Goal: Information Seeking & Learning: Learn about a topic

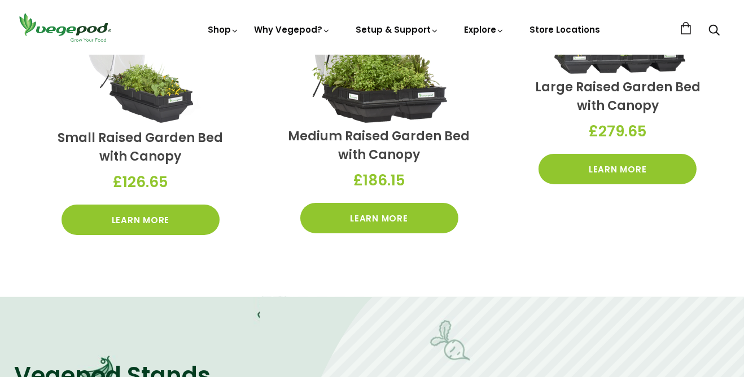
scroll to position [431, 0]
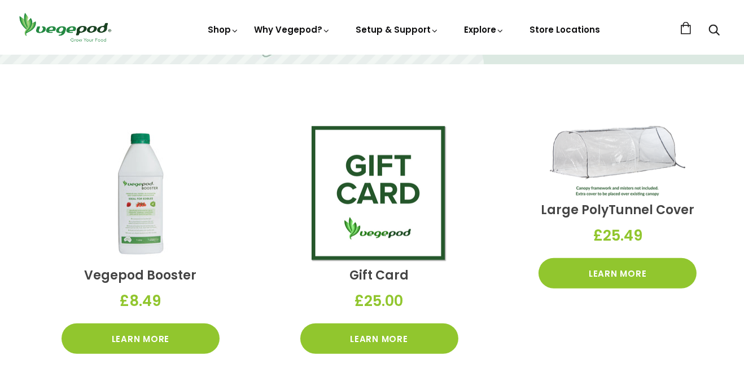
scroll to position [1547, 0]
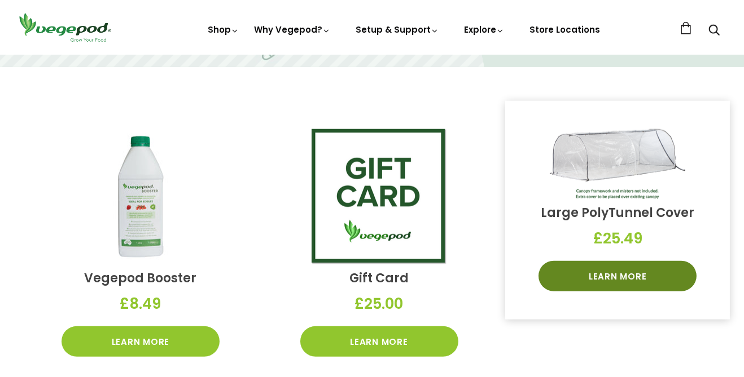
click at [644, 275] on link "Learn More" at bounding box center [617, 276] width 158 height 30
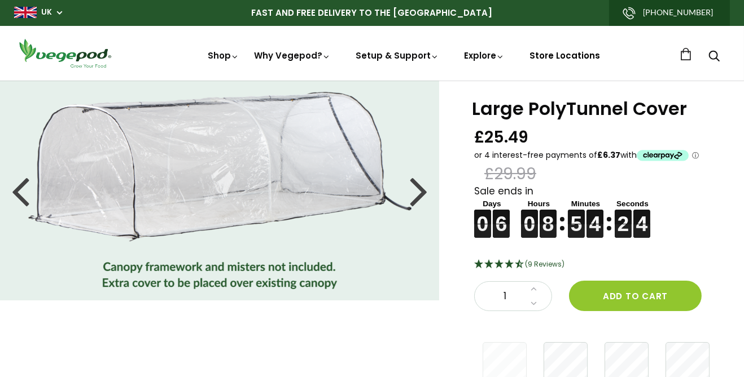
click at [565, 55] on link "Store Locations" at bounding box center [564, 56] width 71 height 12
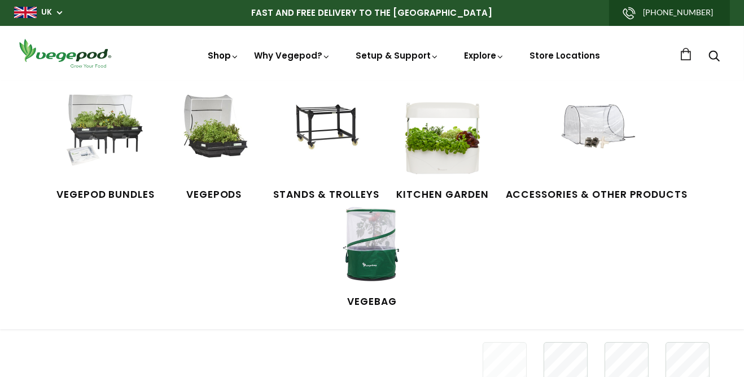
click at [227, 58] on link "Shop" at bounding box center [224, 71] width 32 height 43
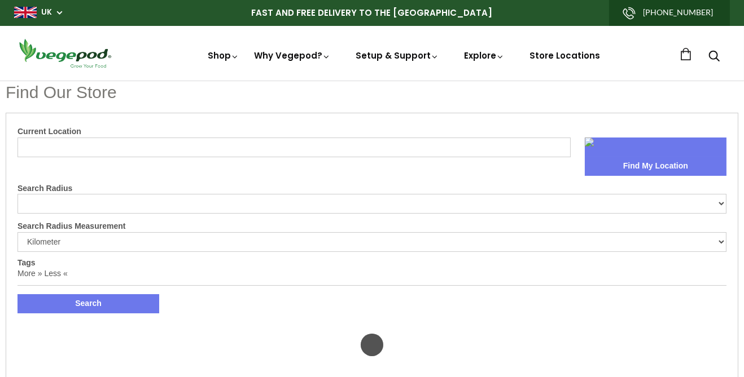
select select "m"
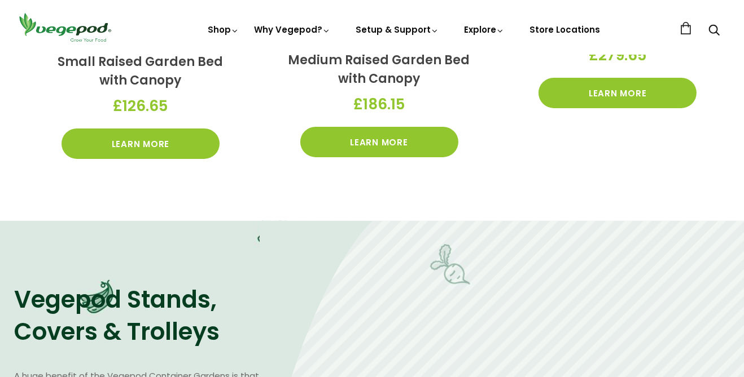
scroll to position [506, 0]
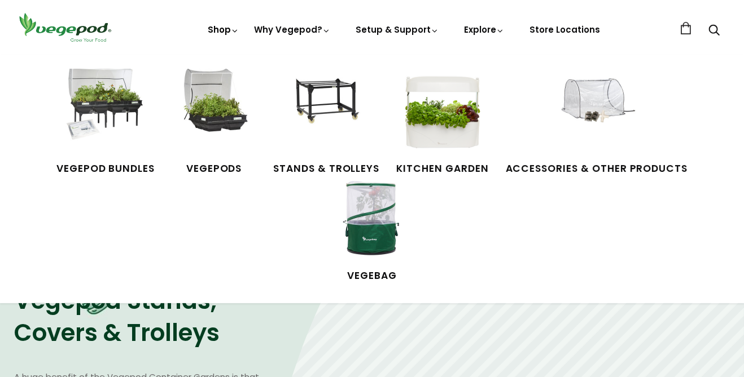
click at [227, 30] on link "Shop" at bounding box center [224, 45] width 32 height 43
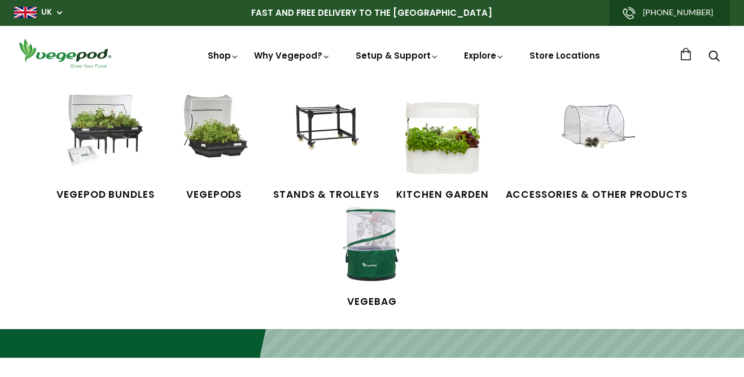
click at [225, 58] on link "Shop" at bounding box center [224, 71] width 32 height 43
click at [231, 60] on link "Shop" at bounding box center [224, 71] width 32 height 43
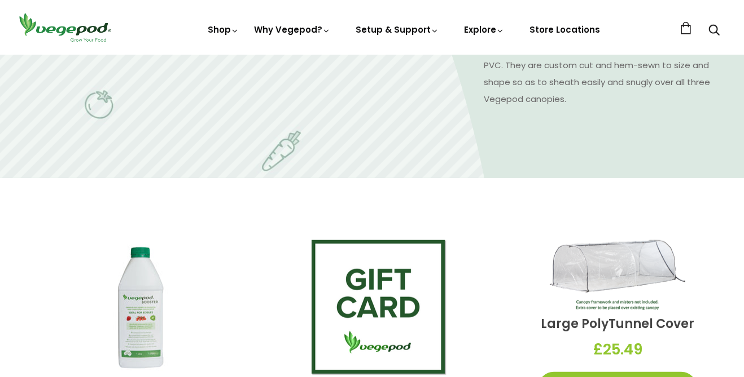
scroll to position [1434, 0]
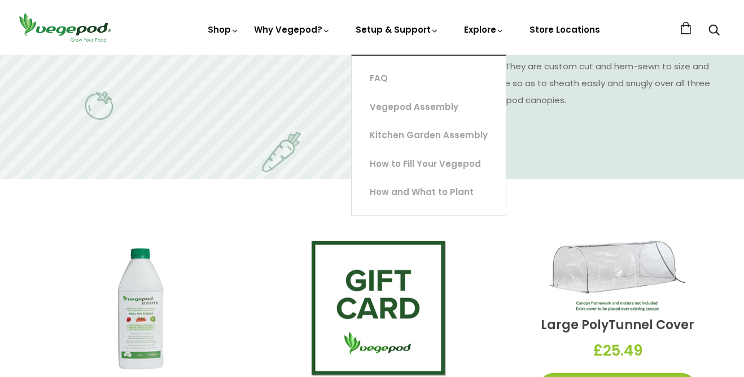
click at [402, 32] on link "Setup & Support" at bounding box center [397, 71] width 84 height 95
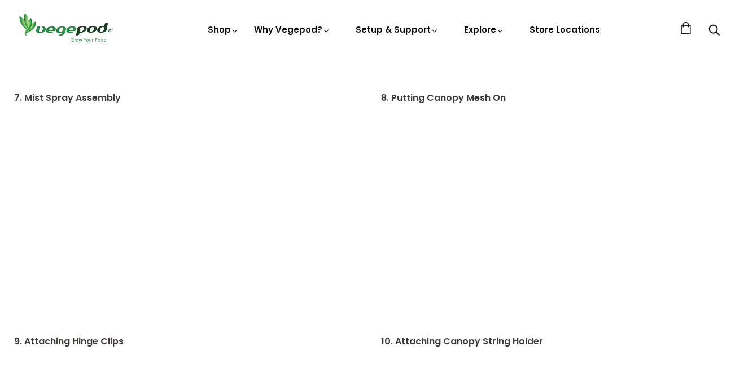
scroll to position [1046, 0]
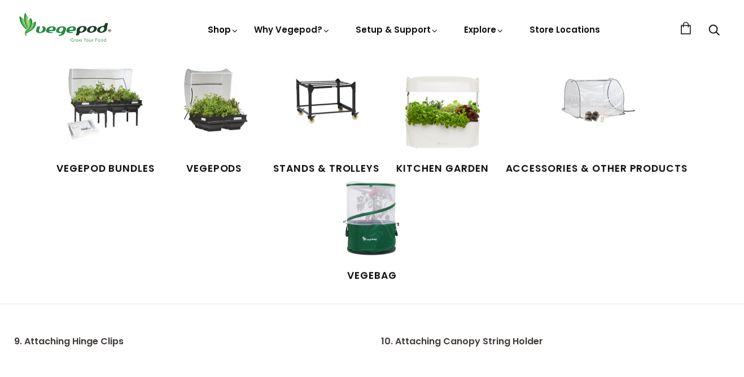
click at [227, 33] on link "Shop" at bounding box center [224, 45] width 32 height 43
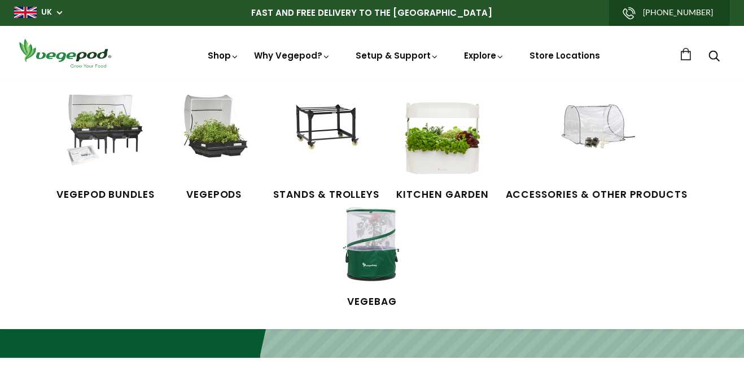
click at [222, 56] on link "Shop" at bounding box center [224, 71] width 32 height 43
click at [595, 135] on img at bounding box center [596, 137] width 85 height 85
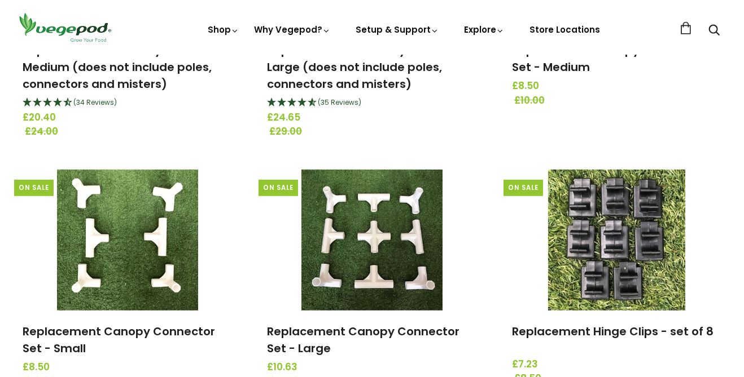
scroll to position [1183, 0]
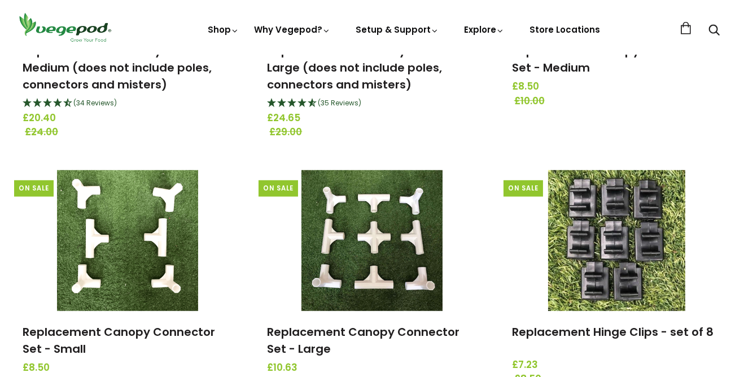
click at [693, 240] on link at bounding box center [616, 240] width 226 height 141
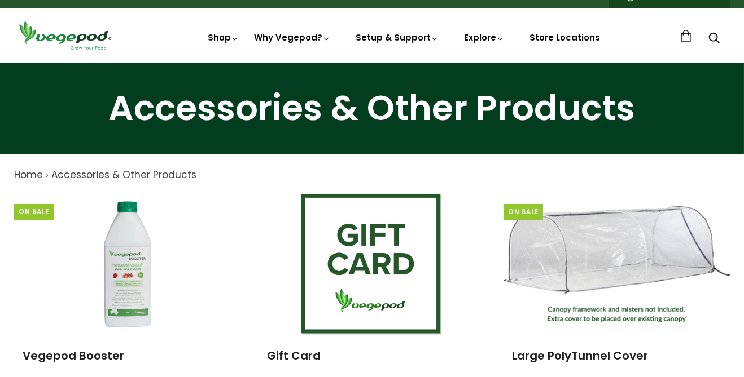
scroll to position [0, 0]
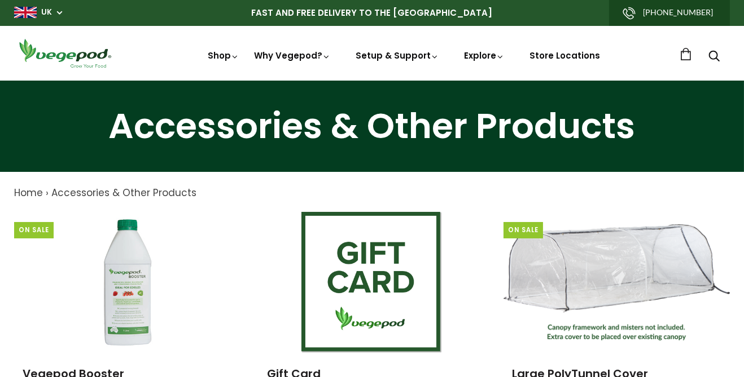
click at [703, 250] on img at bounding box center [616, 283] width 226 height 117
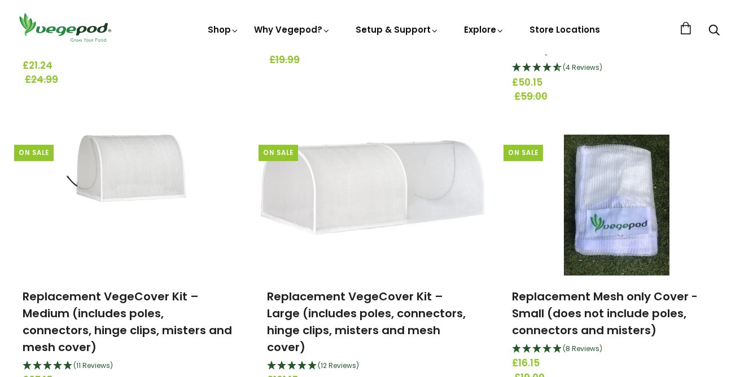
scroll to position [639, 0]
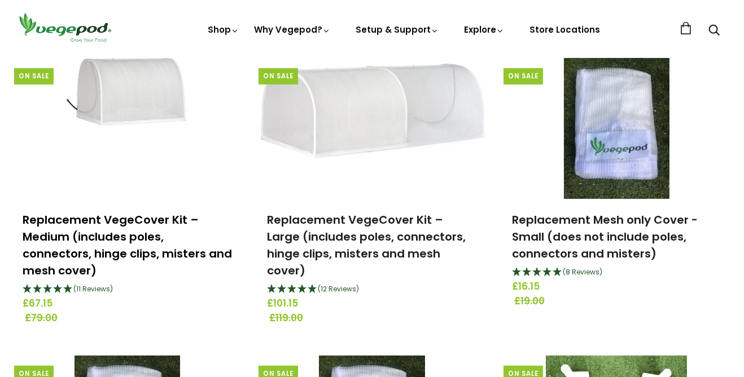
click at [88, 234] on link "Replacement VegeCover Kit – Medium (includes poles, connectors, hinge clips, mi…" at bounding box center [127, 245] width 209 height 67
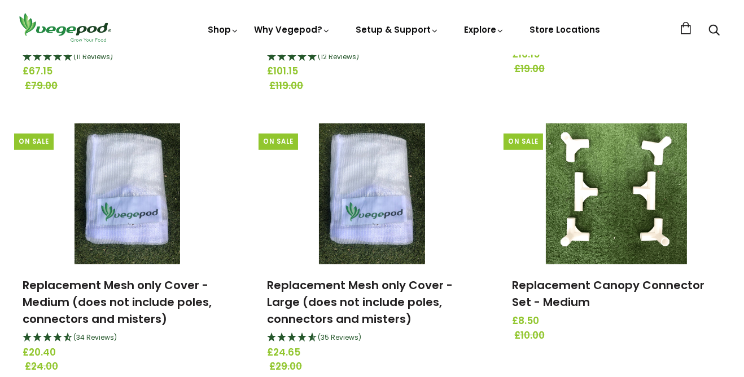
scroll to position [945, 0]
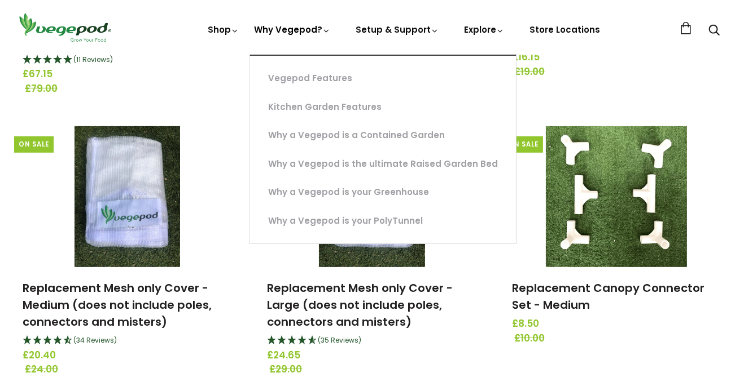
click at [292, 36] on link "Why Vegepod?" at bounding box center [292, 68] width 77 height 89
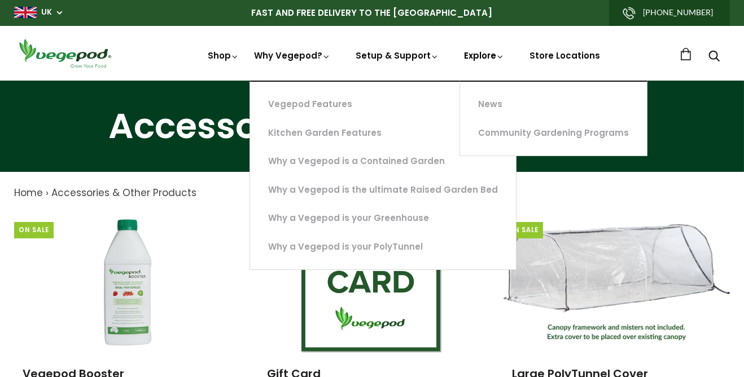
click at [487, 55] on link "Explore" at bounding box center [484, 76] width 41 height 52
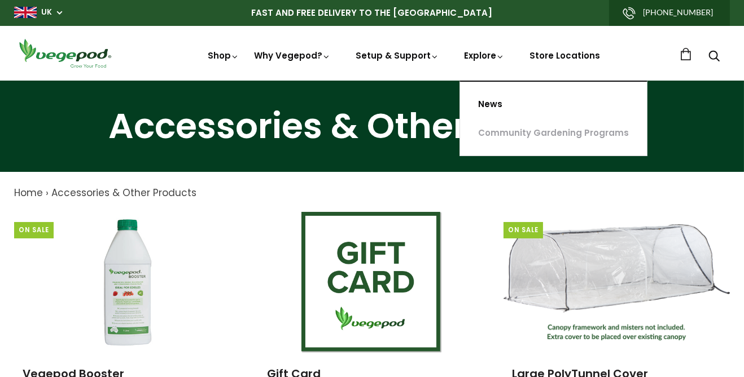
click at [498, 104] on link "News" at bounding box center [553, 104] width 187 height 29
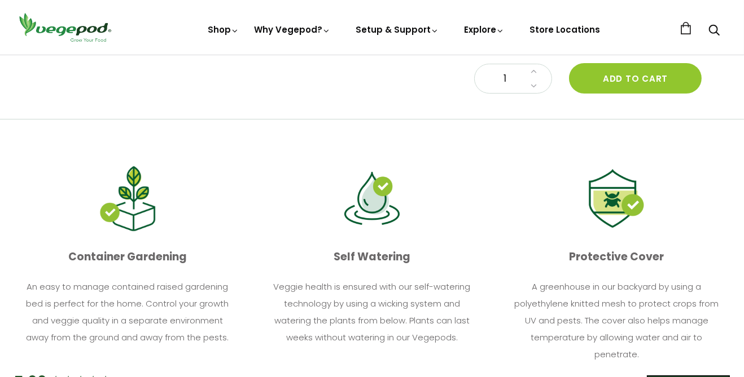
scroll to position [291, 0]
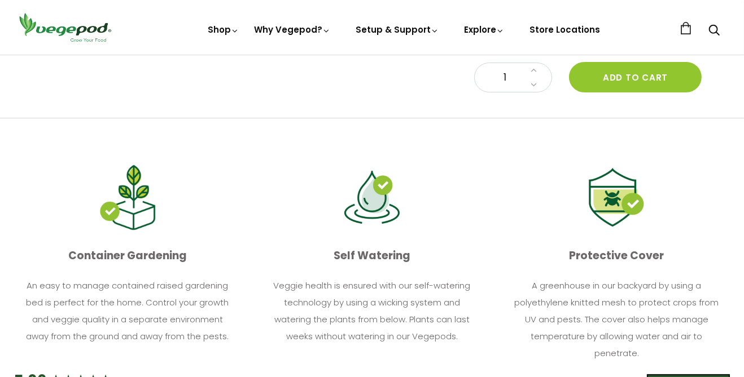
click at [717, 331] on p "A greenhouse in our backyard by using a polyethylene knitted mesh to protect cr…" at bounding box center [616, 320] width 209 height 85
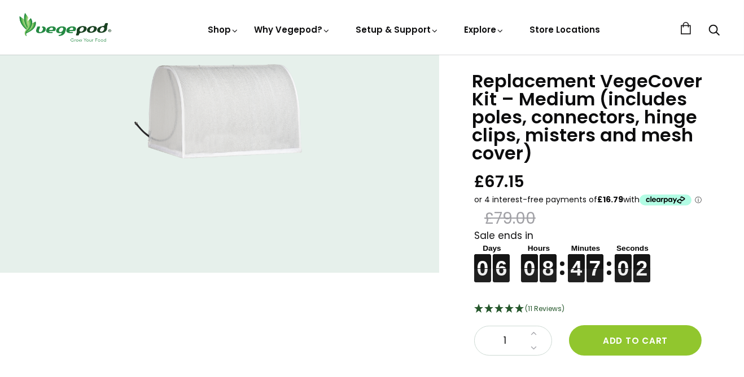
scroll to position [0, 0]
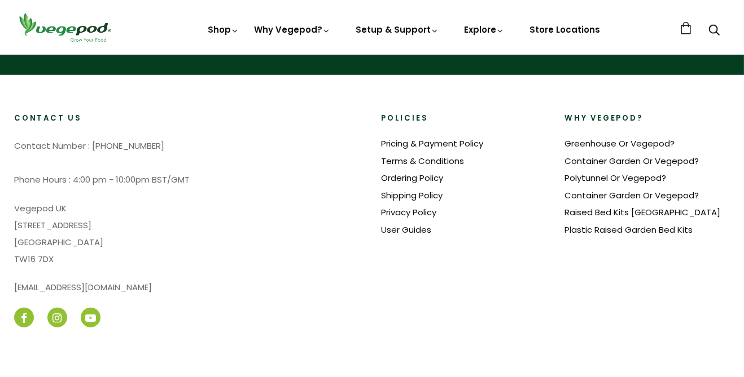
scroll to position [1343, 0]
